Goal: Task Accomplishment & Management: Use online tool/utility

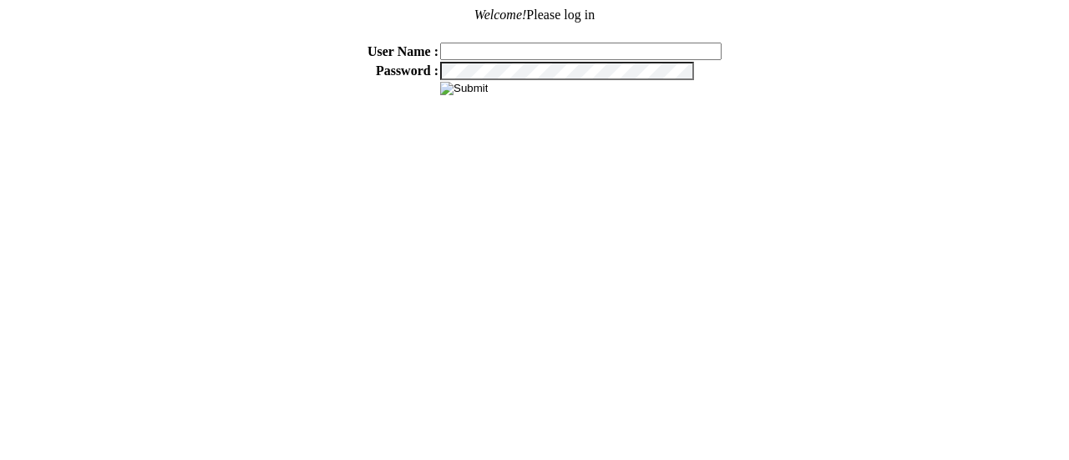
click at [496, 43] on input "text" at bounding box center [581, 52] width 282 height 18
type input "sdakes"
click at [500, 54] on input "sdakes" at bounding box center [581, 52] width 282 height 18
click at [502, 56] on input "sdakes" at bounding box center [581, 52] width 282 height 18
click at [454, 82] on input "image" at bounding box center [464, 88] width 48 height 13
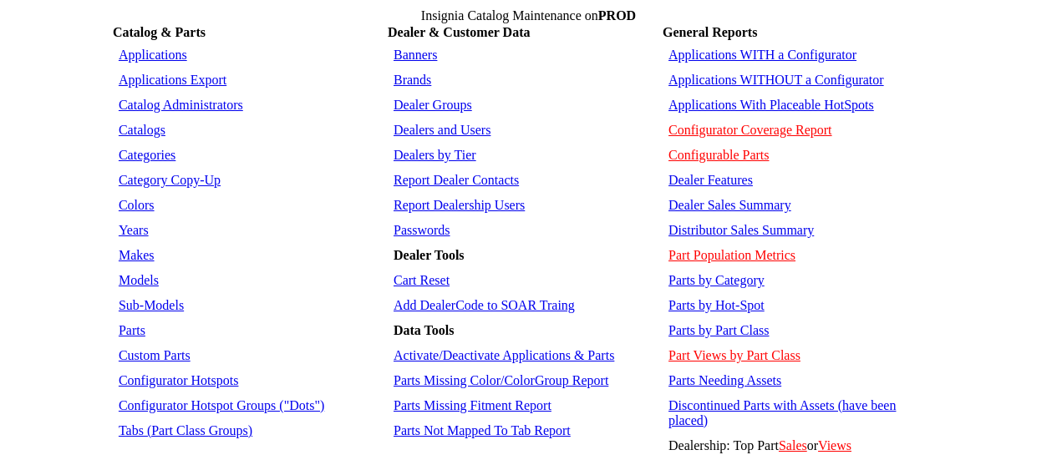
click at [713, 73] on link "Applications WITHOUT a Configurator" at bounding box center [776, 80] width 216 height 14
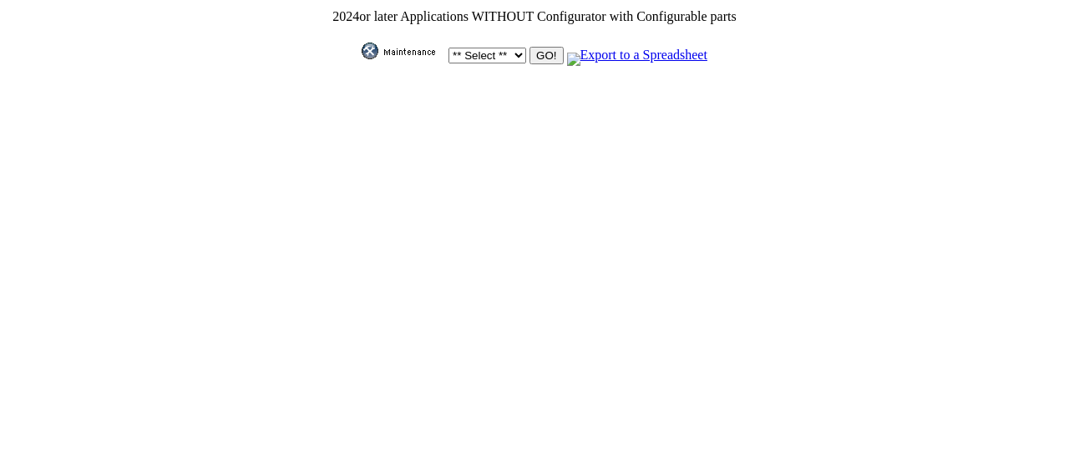
click at [506, 48] on select "** Select ** Acura Alfa Romeo Audi Bentley BMW DoubleTake [PERSON_NAME] Honda H…" at bounding box center [488, 56] width 78 height 16
select select "11"
click at [449, 48] on select "** Select ** Acura Alfa Romeo Audi Bentley BMW DoubleTake [PERSON_NAME] Honda H…" at bounding box center [488, 56] width 78 height 16
click at [545, 48] on input "GO!" at bounding box center [546, 56] width 33 height 18
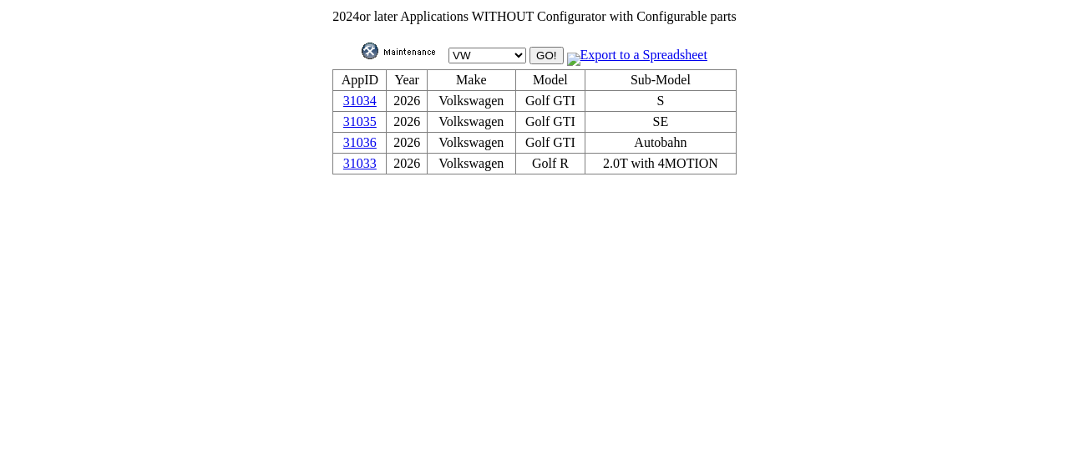
click at [363, 140] on link "31036" at bounding box center [359, 142] width 33 height 14
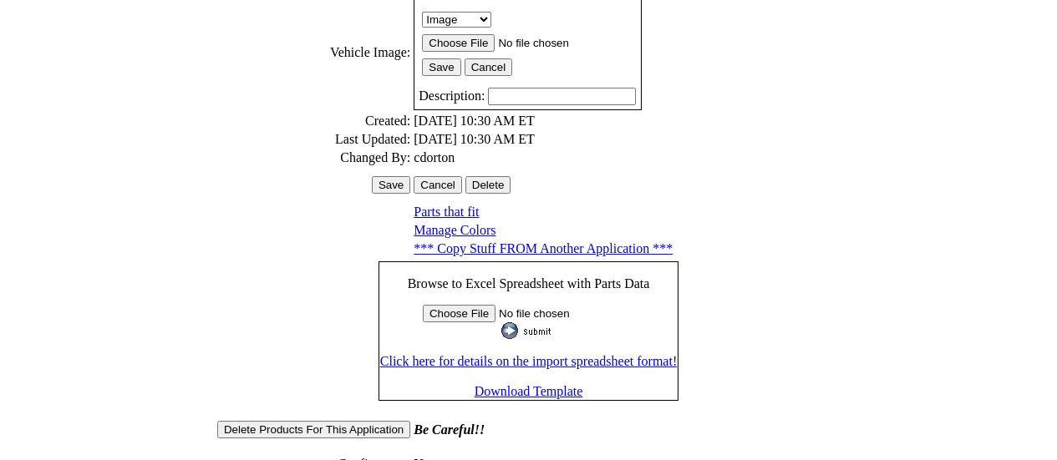
scroll to position [613, 0]
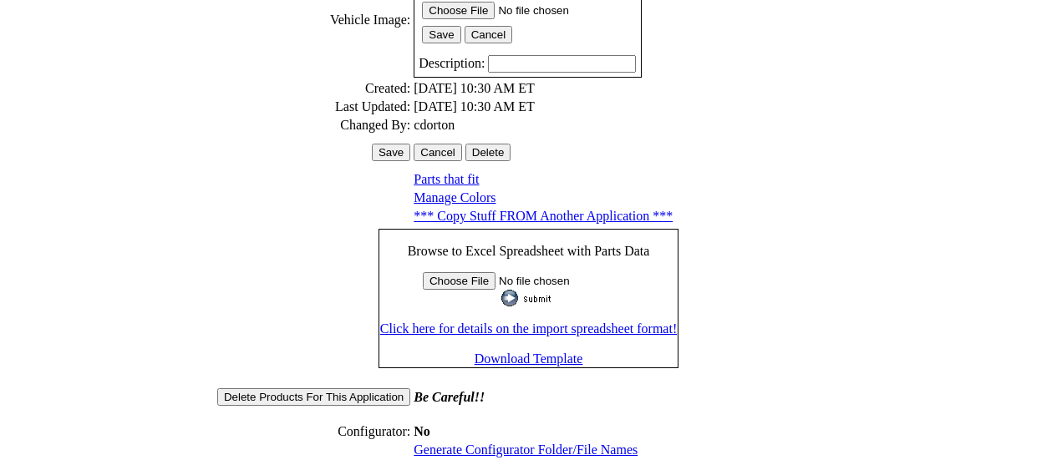
click at [539, 443] on link "Generate Configurator Folder/File Names" at bounding box center [526, 450] width 224 height 14
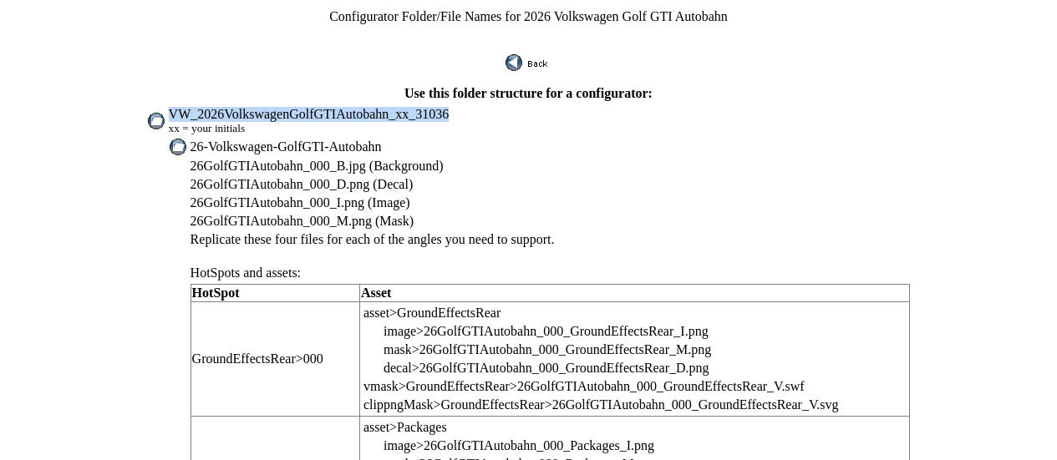
drag, startPoint x: 210, startPoint y: 103, endPoint x: 512, endPoint y: 105, distance: 302.4
click at [512, 106] on td "VW_2026VolkswagenGolfGTIAutobahn_xx_31036 xx = your initials" at bounding box center [539, 121] width 743 height 30
copy span "VW_2026VolkswagenGolfGTIAutobahn_xx_31036"
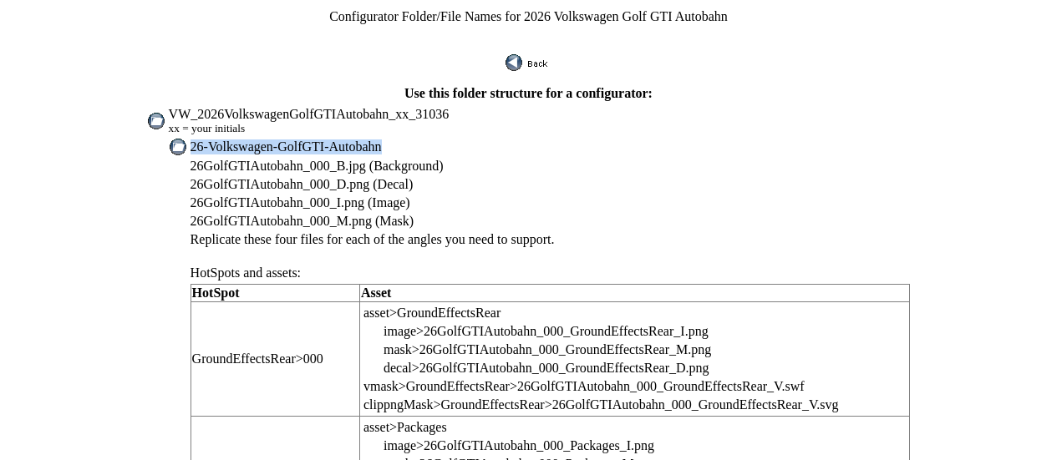
drag, startPoint x: 233, startPoint y: 140, endPoint x: 404, endPoint y: 137, distance: 171.3
click at [404, 138] on td "26-Volkswagen-GolfGTI-Autobahn" at bounding box center [551, 147] width 722 height 18
copy span "26-Volkswagen-GolfGTI-Autobahn"
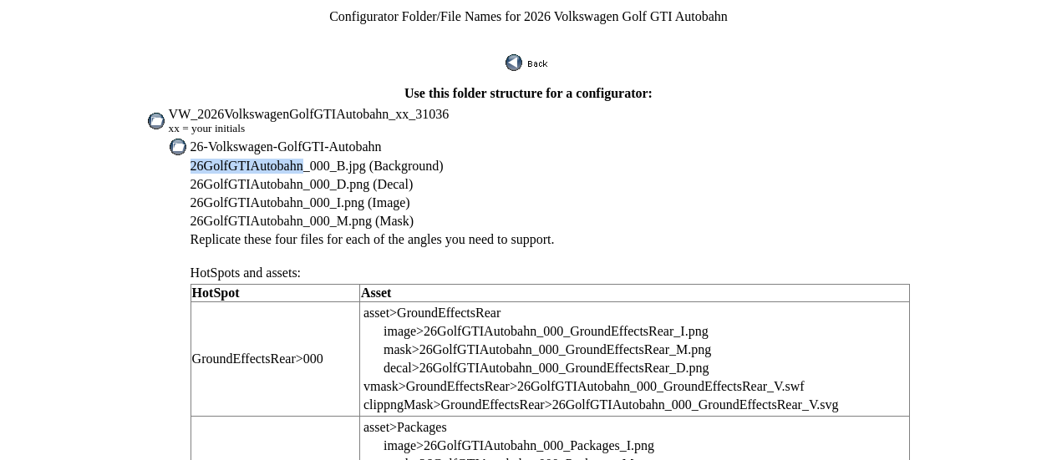
drag, startPoint x: 234, startPoint y: 155, endPoint x: 329, endPoint y: 156, distance: 95.2
click at [329, 159] on span "26GolfGTIAutobahn_000_B.jpg (Background)" at bounding box center [316, 166] width 253 height 14
copy span "26GolfGTIAutobahn"
